Goal: Find specific page/section: Find specific page/section

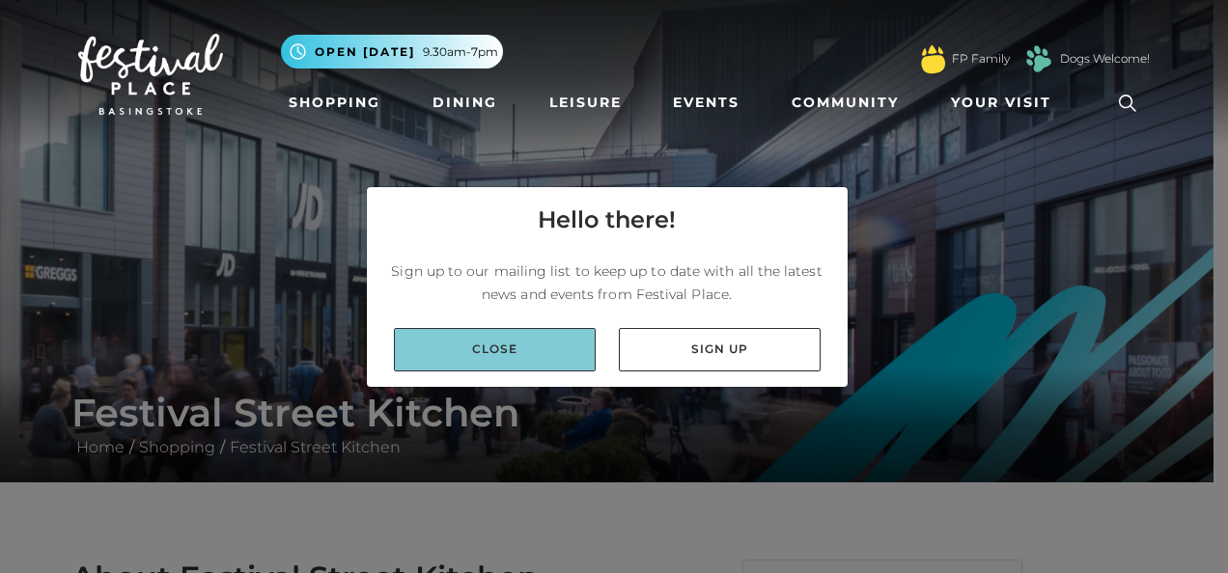
click at [482, 359] on link "Close" at bounding box center [495, 349] width 202 height 43
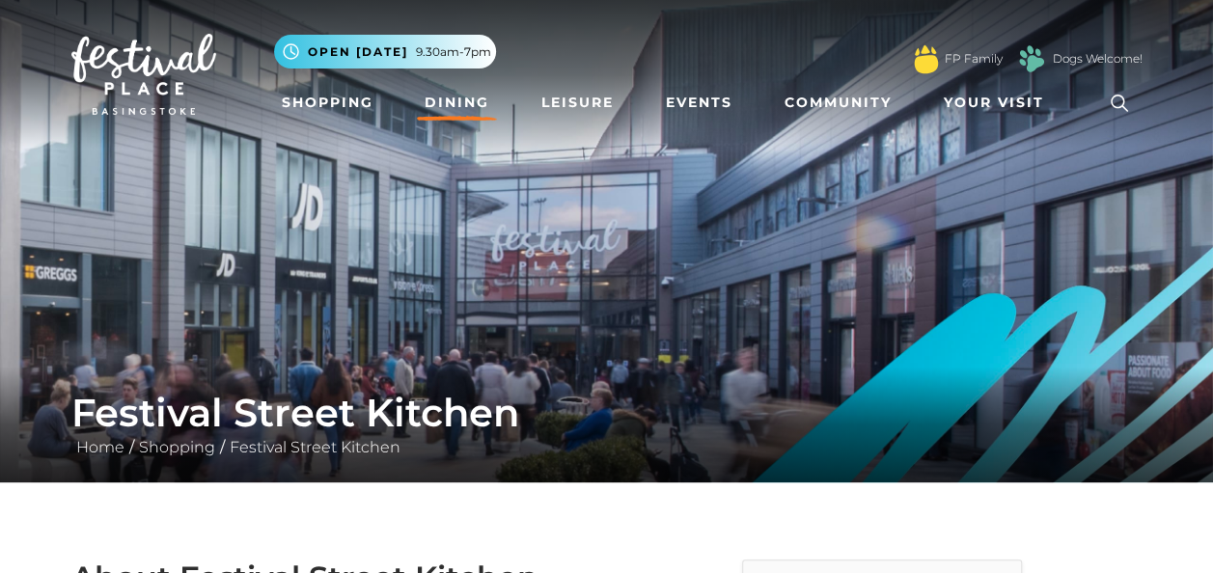
click at [467, 97] on link "Dining" at bounding box center [457, 103] width 80 height 36
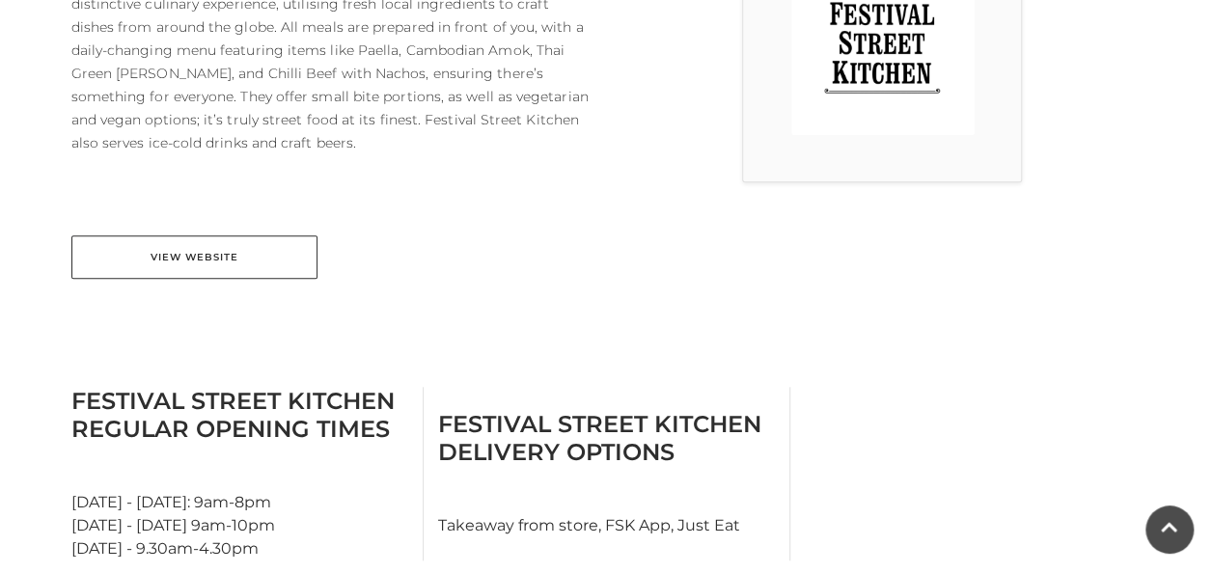
scroll to position [681, 0]
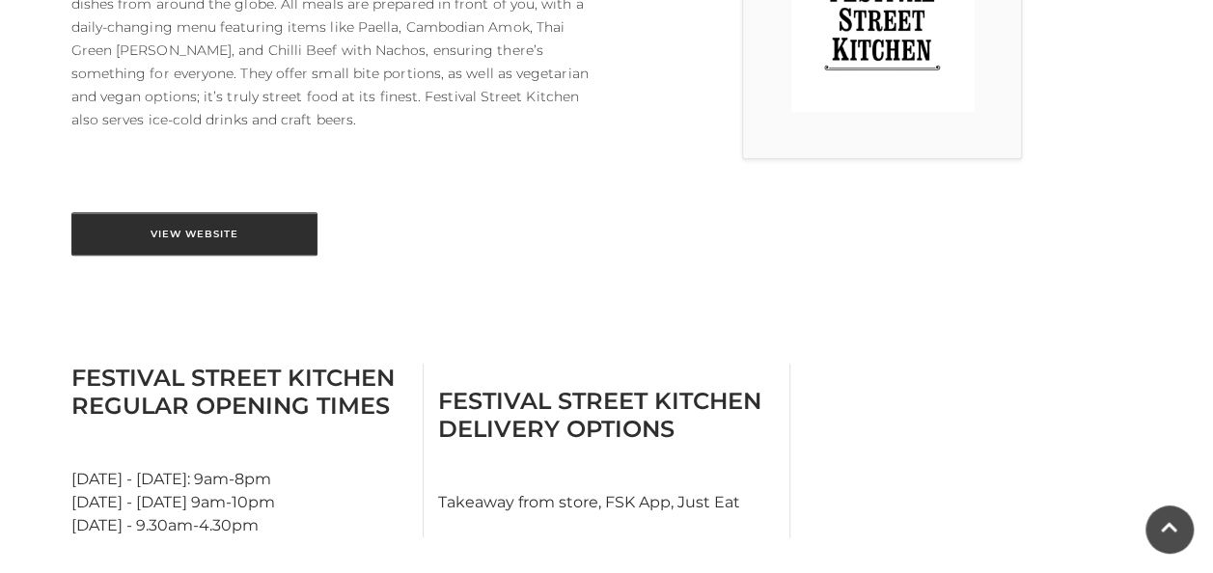
click at [227, 232] on link "View Website" at bounding box center [194, 233] width 246 height 43
